Goal: Information Seeking & Learning: Check status

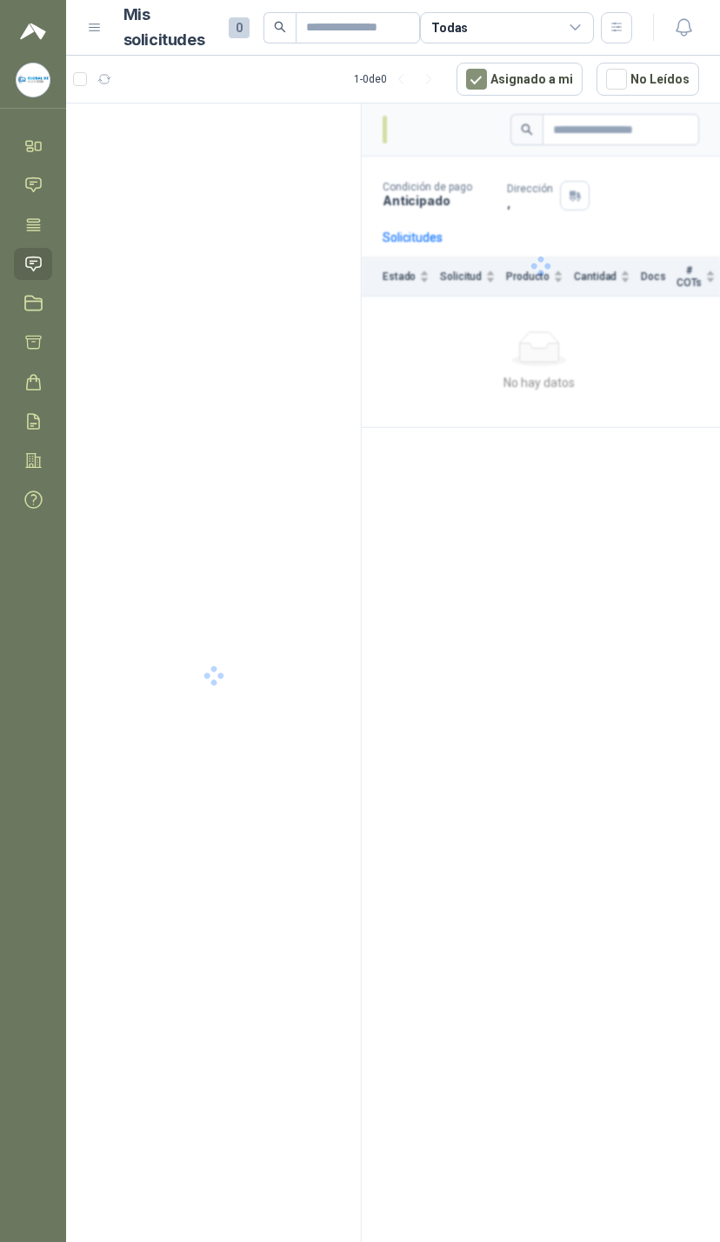
scroll to position [24, 28]
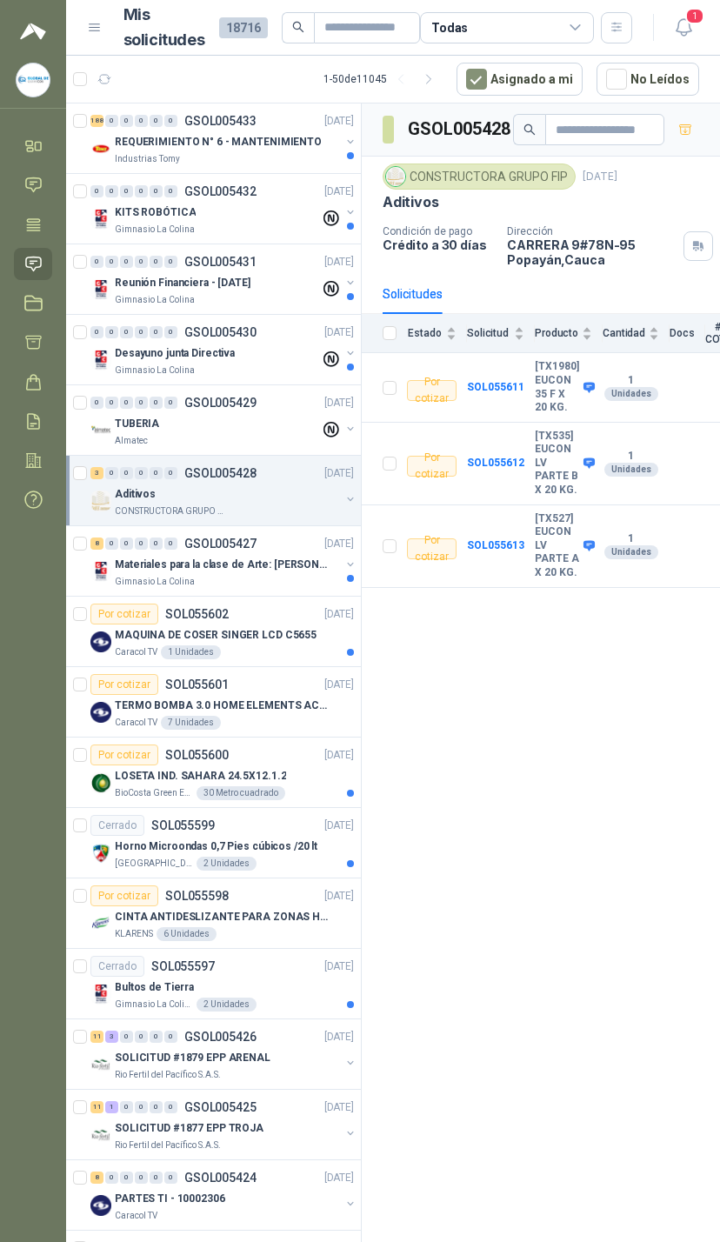
click at [698, 8] on span "1" at bounding box center [694, 16] width 19 height 17
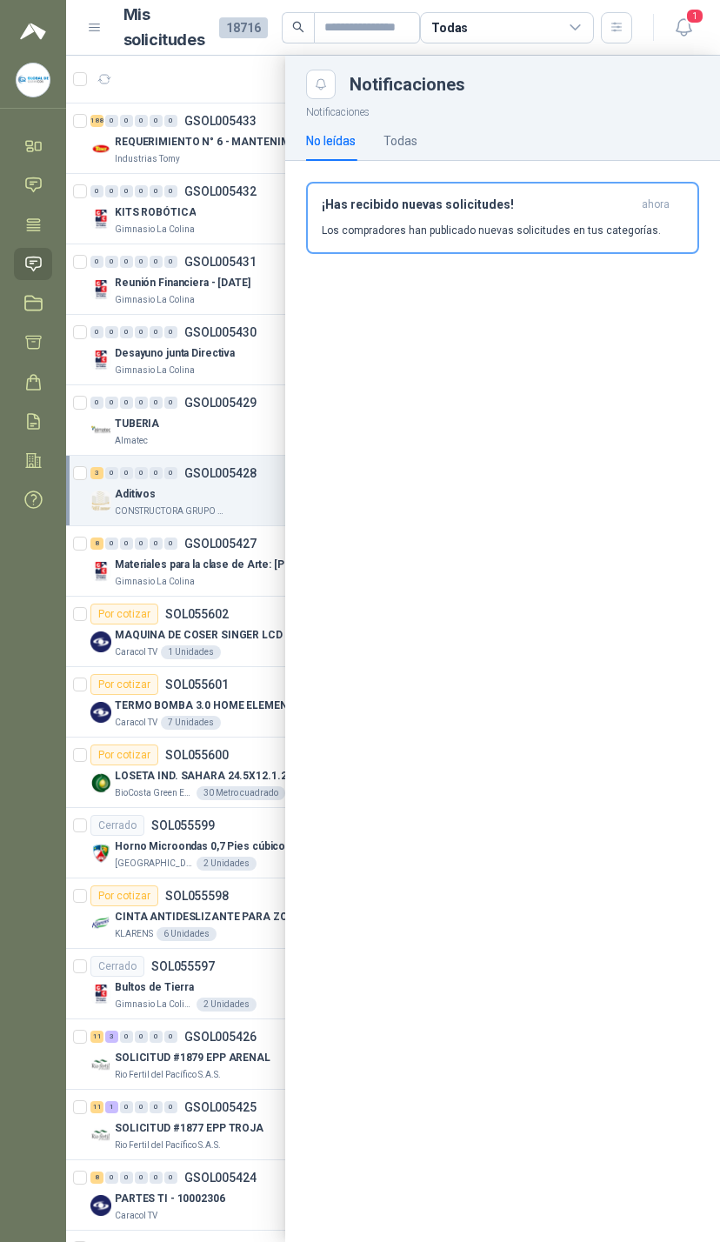
click at [569, 480] on div "Notificaciones No leídas Todas ¡Has recibido nuevas solicitudes! ahora Los comp…" at bounding box center [502, 670] width 435 height 1143
click at [175, 360] on div at bounding box center [393, 649] width 654 height 1186
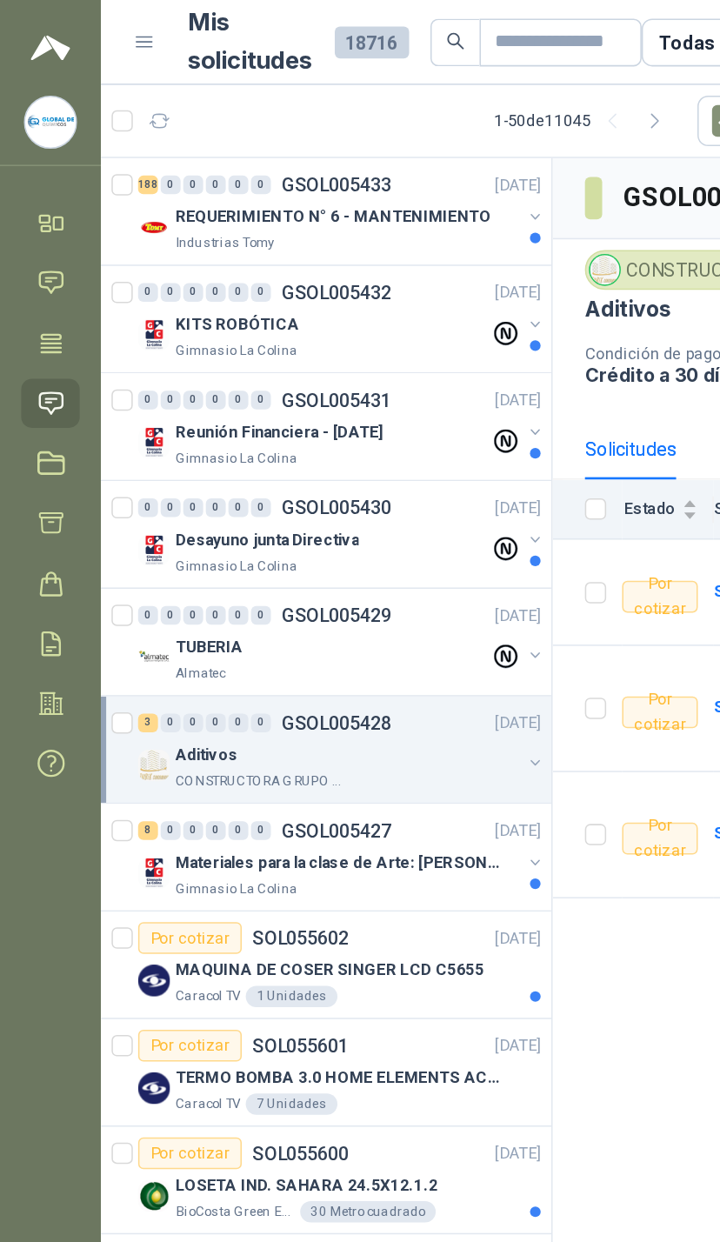
click at [345, 283] on button "button" at bounding box center [350, 283] width 14 height 14
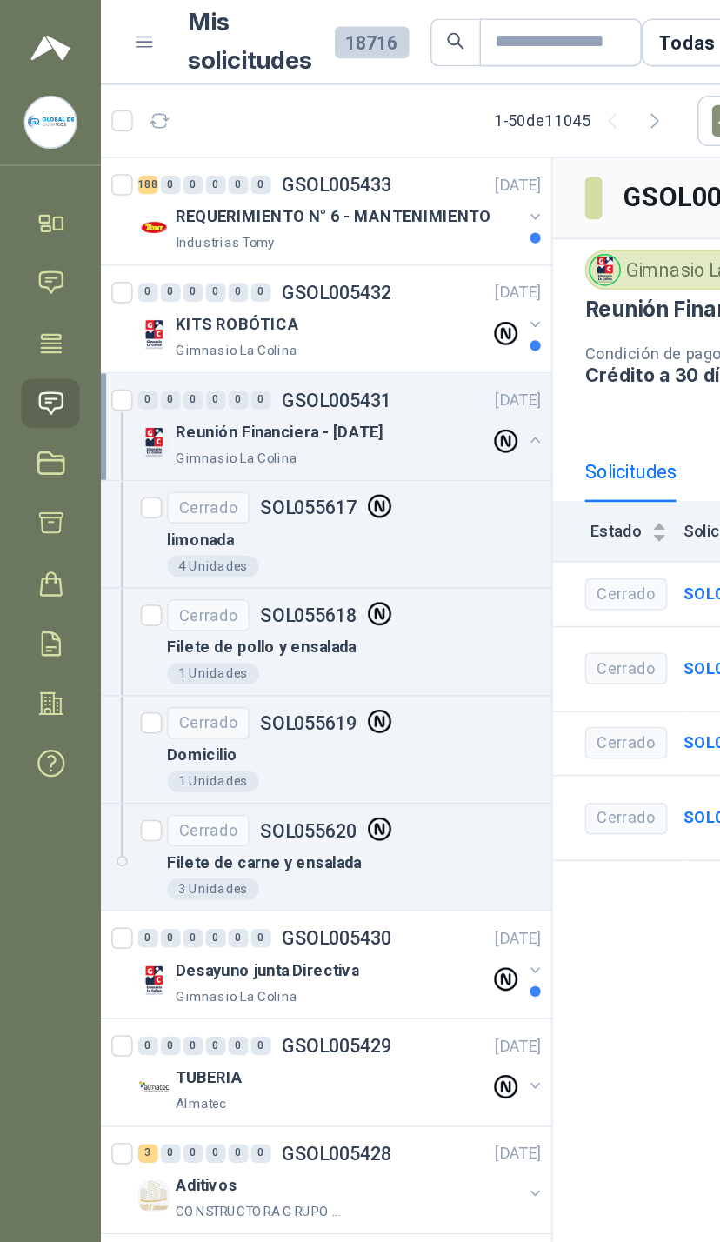
click at [341, 217] on div "KITS ROBÓTICA Gimnasio La Colina" at bounding box center [223, 219] width 267 height 35
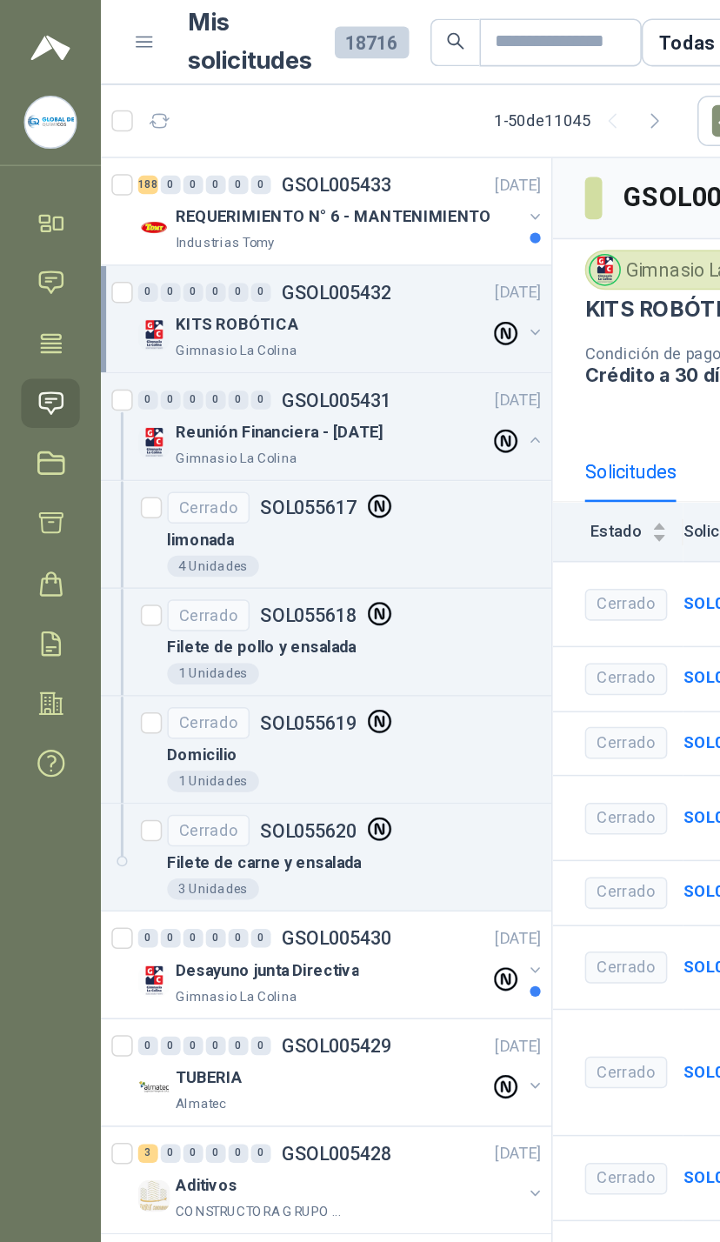
click at [330, 208] on div "KITS ROBÓTICA Gimnasio La Colina" at bounding box center [223, 219] width 267 height 35
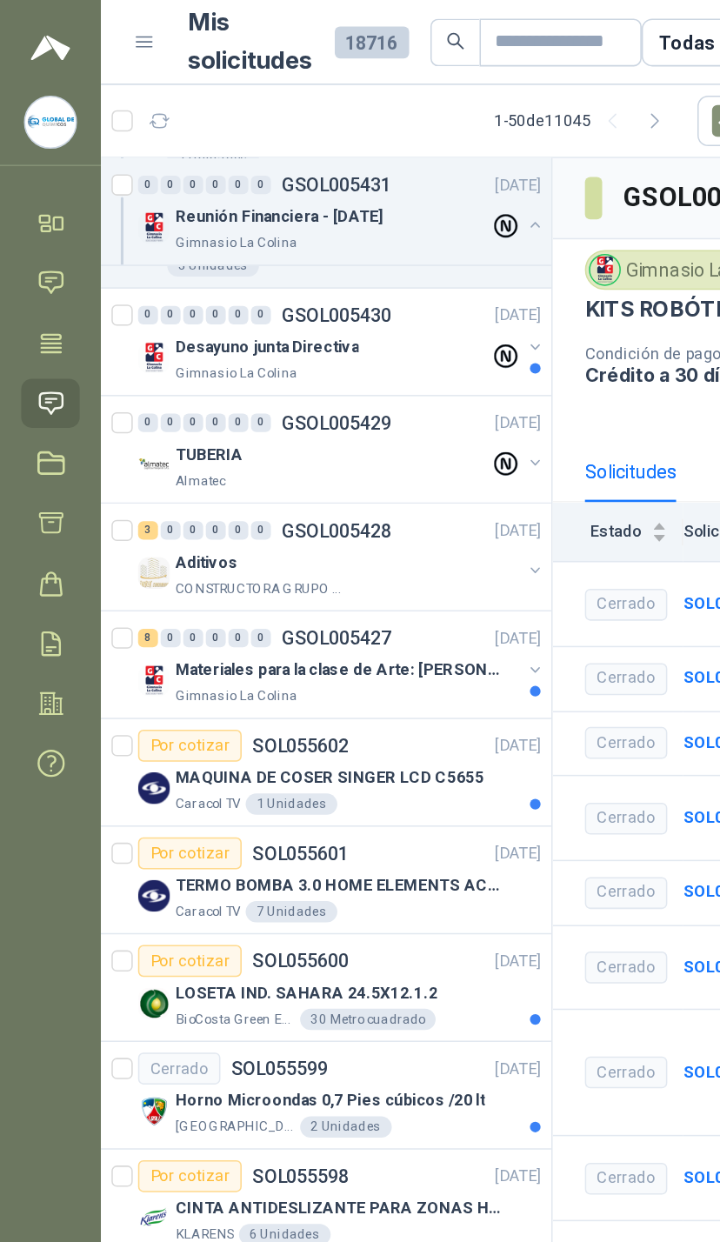
scroll to position [1320, 0]
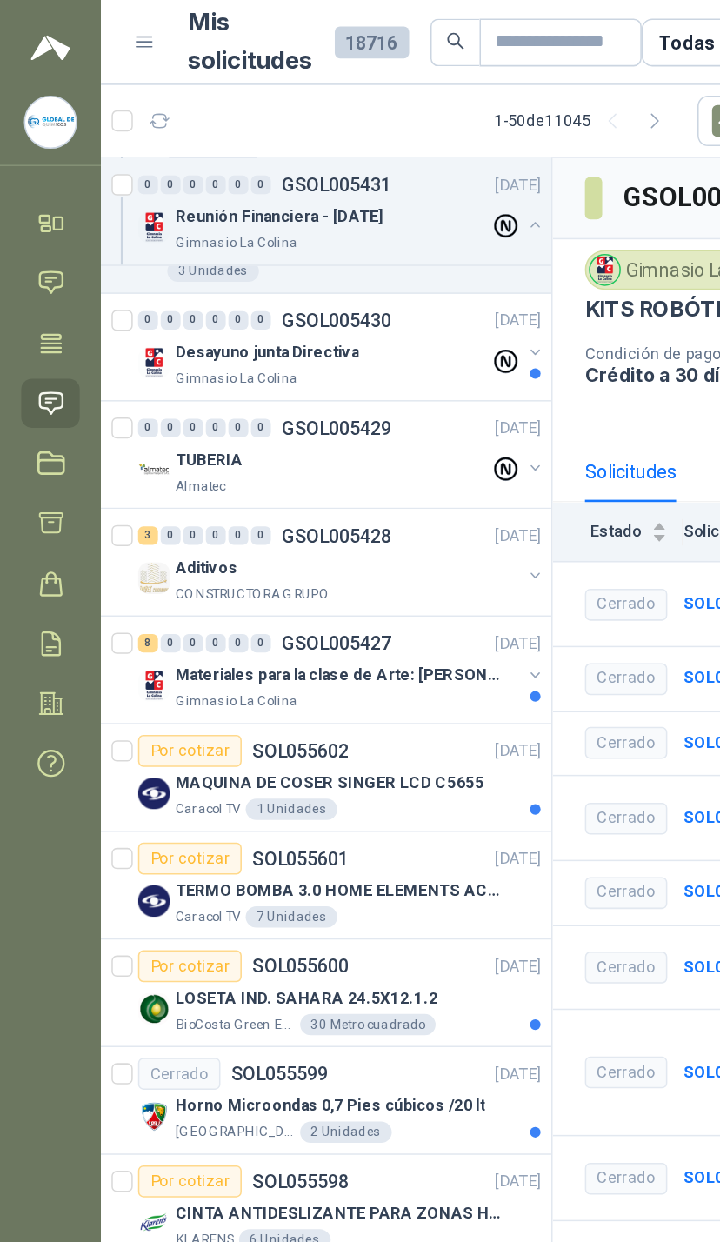
click at [341, 363] on div "Aditivos CONSTRUCTORA GRUPO FIP" at bounding box center [223, 378] width 267 height 35
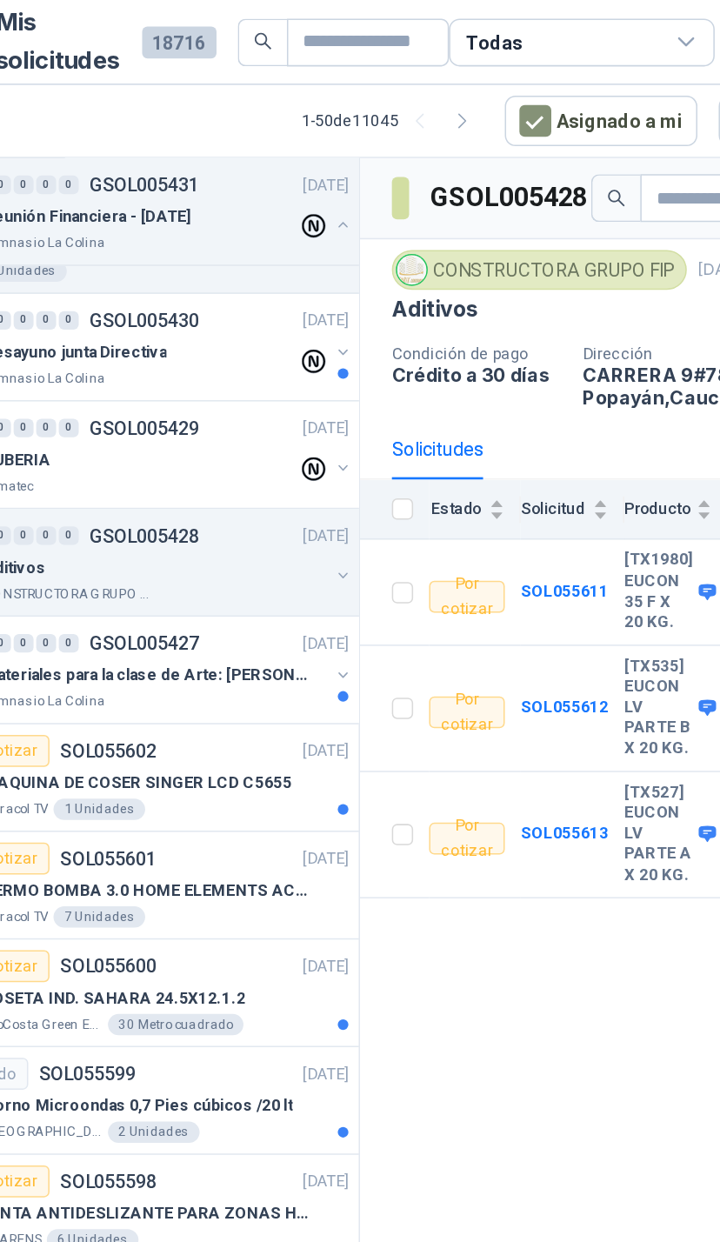
click at [441, 17] on div "Todas" at bounding box center [507, 27] width 174 height 31
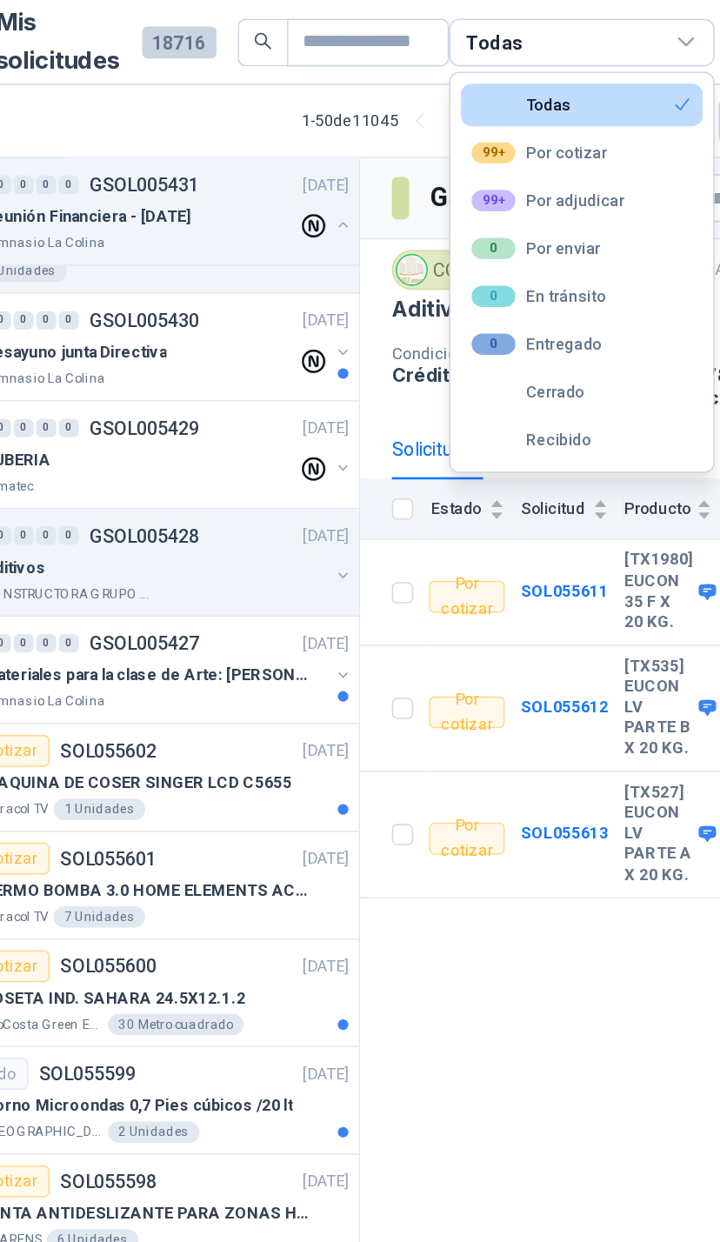
click at [428, 123] on button "99+ Por adjudicar" at bounding box center [507, 131] width 158 height 28
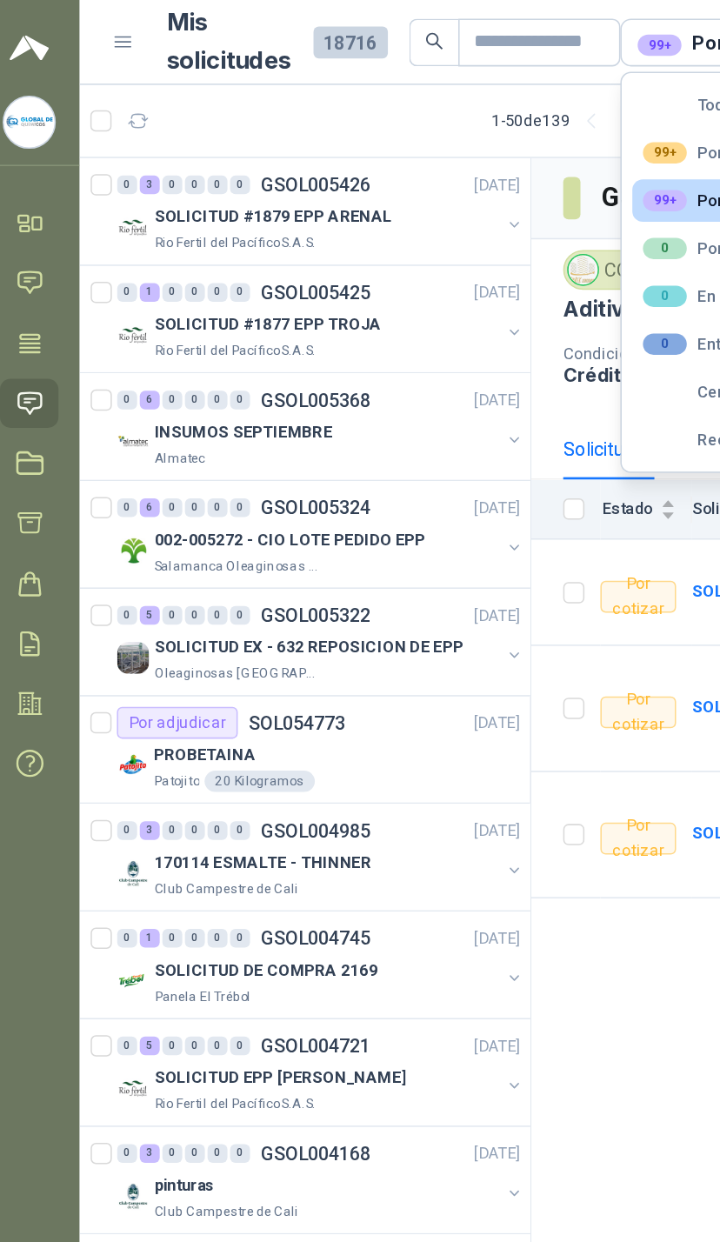
click at [322, 137] on div "SOLICITUD #1879 EPP ARENAL" at bounding box center [227, 141] width 225 height 21
